Goal: Check status: Check status

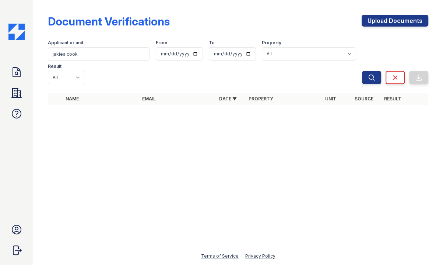
drag, startPoint x: 308, startPoint y: 86, endPoint x: 291, endPoint y: 66, distance: 26.1
click at [308, 85] on form "Applicant or unit jakiea cook From To Property All 1007 North California Avenue…" at bounding box center [238, 60] width 381 height 53
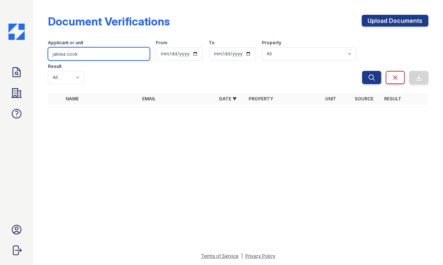
drag, startPoint x: 89, startPoint y: 55, endPoint x: 25, endPoint y: 70, distance: 65.0
click at [25, 70] on div "Doc Verifications Properties FAQ Jessica West High Fidelity Property Management…" at bounding box center [221, 132] width 443 height 265
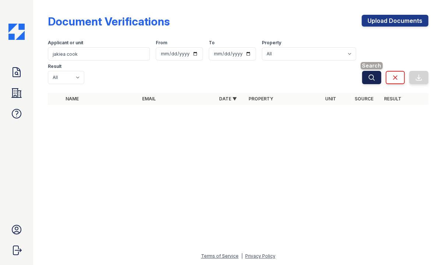
click at [368, 76] on icon "submit" at bounding box center [371, 77] width 7 height 7
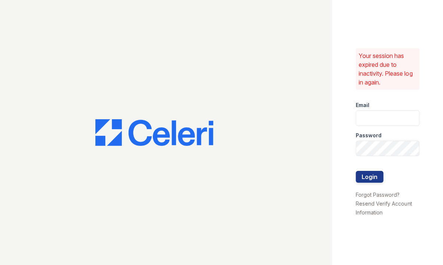
click at [396, 136] on div "Password" at bounding box center [388, 133] width 64 height 15
click at [364, 123] on input "email" at bounding box center [388, 117] width 64 height 15
click at [366, 118] on input "email" at bounding box center [388, 117] width 64 height 15
type input "jessica@hifipm.com"
click at [356, 171] on button "Login" at bounding box center [370, 177] width 28 height 12
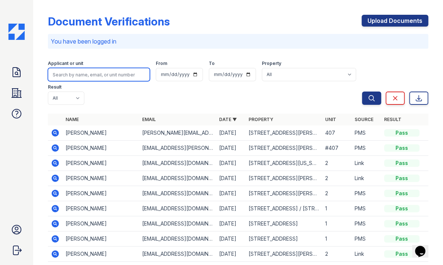
click at [108, 76] on input "search" at bounding box center [99, 74] width 102 height 13
paste input "jakiea cook"
type input "jakiea cook"
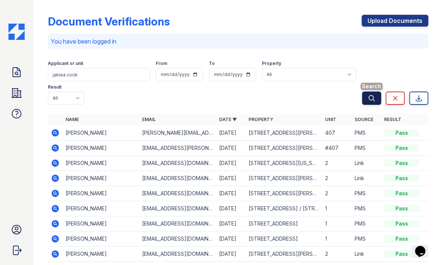
click at [372, 98] on button "Search" at bounding box center [371, 97] width 19 height 13
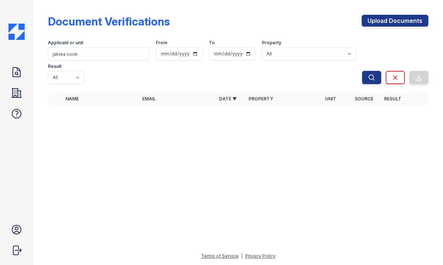
click at [367, 163] on div at bounding box center [238, 187] width 387 height 127
click at [367, 77] on button "Search" at bounding box center [371, 77] width 19 height 13
